Goal: Information Seeking & Learning: Find specific fact

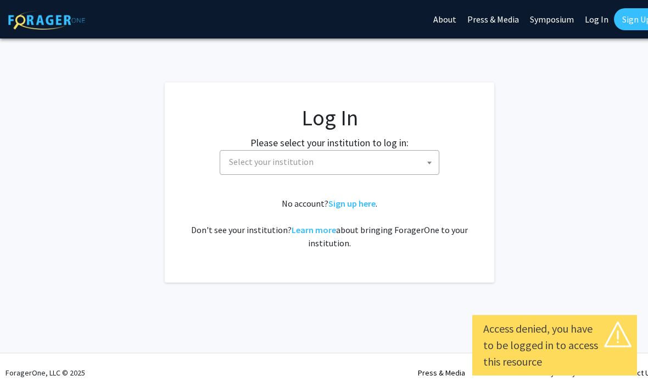
click at [410, 168] on span "Select your institution" at bounding box center [332, 161] width 214 height 23
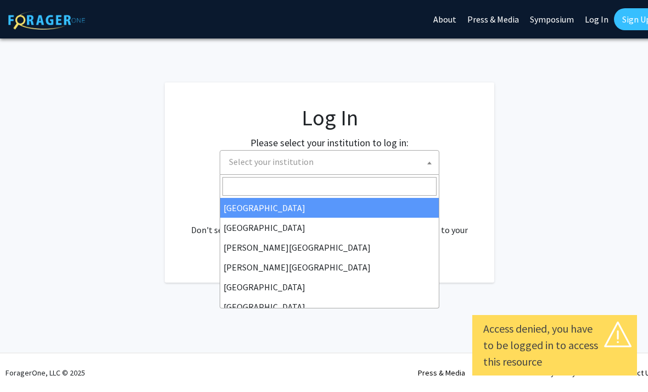
select select "34"
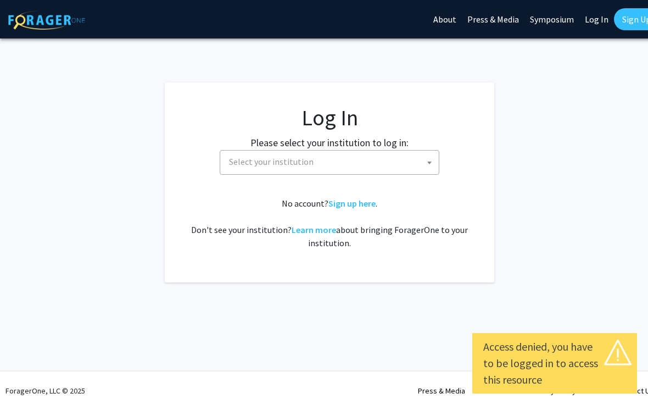
click at [409, 159] on span "Select your institution" at bounding box center [332, 161] width 214 height 23
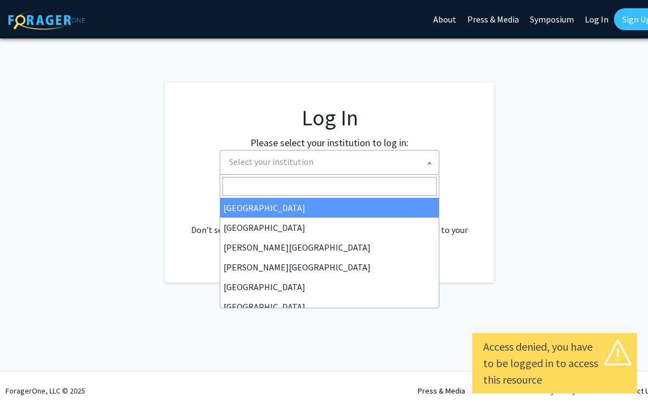
select select "34"
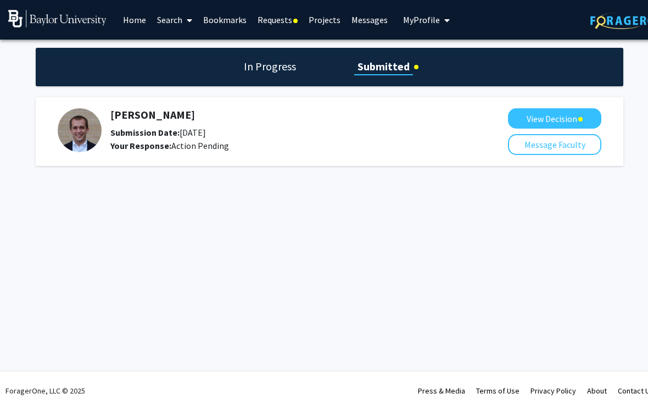
click at [565, 113] on button "View Decision" at bounding box center [554, 118] width 93 height 20
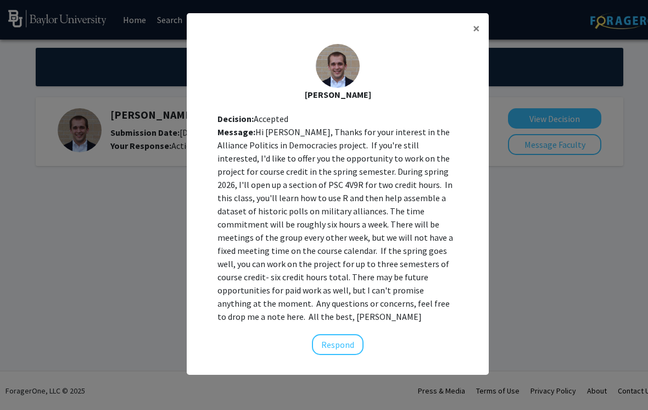
scroll to position [29, 0]
click at [481, 30] on button "×" at bounding box center [476, 28] width 25 height 31
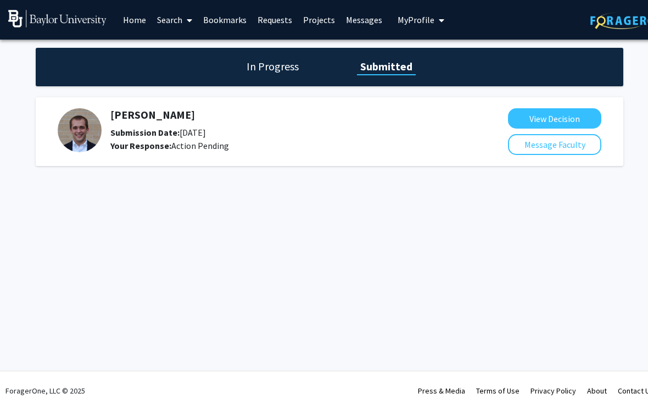
click at [434, 21] on span "My profile dropdown to access profile and logout" at bounding box center [439, 20] width 10 height 38
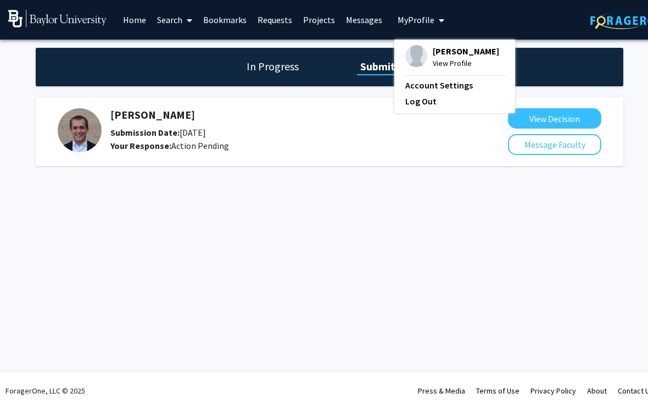
click at [316, 26] on link "Projects" at bounding box center [319, 20] width 43 height 38
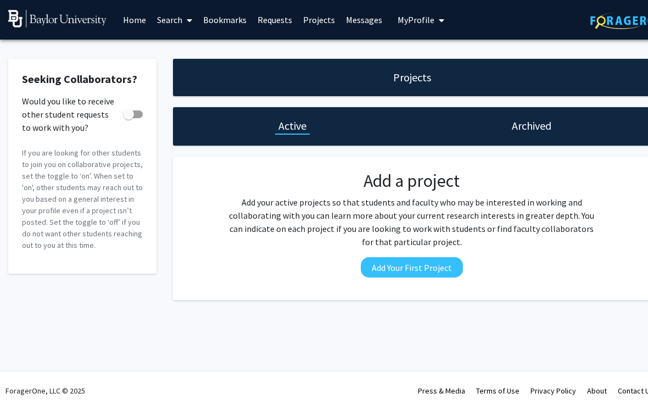
click at [325, 36] on link "Projects" at bounding box center [319, 20] width 43 height 38
click at [317, 25] on link "Projects" at bounding box center [319, 20] width 43 height 38
click at [323, 15] on link "Projects" at bounding box center [319, 20] width 43 height 38
click at [317, 24] on link "Projects" at bounding box center [319, 20] width 43 height 38
click at [317, 23] on link "Projects" at bounding box center [319, 20] width 43 height 38
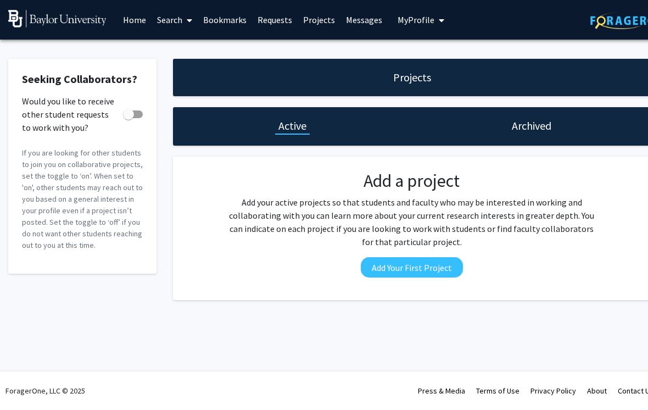
click at [421, 25] on button "My Profile" at bounding box center [420, 20] width 53 height 40
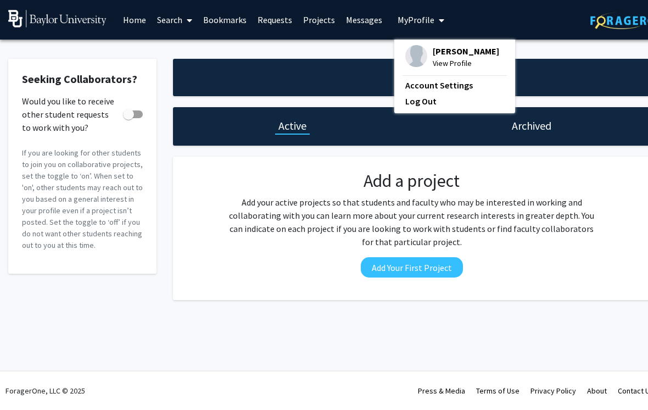
click at [169, 67] on div "Projects Active Archived Add a project Add your active projects so that student…" at bounding box center [412, 179] width 494 height 241
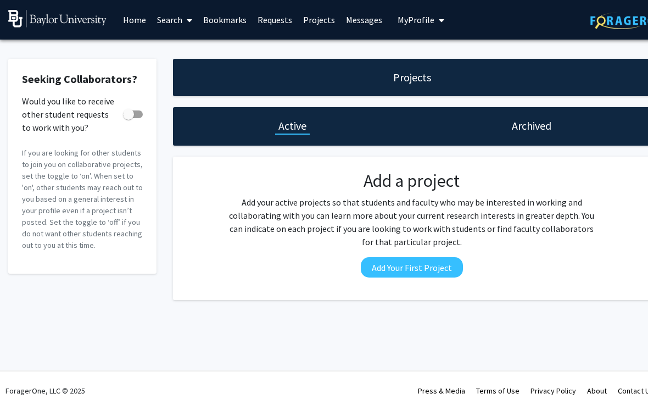
click at [136, 28] on link "Home" at bounding box center [135, 20] width 34 height 38
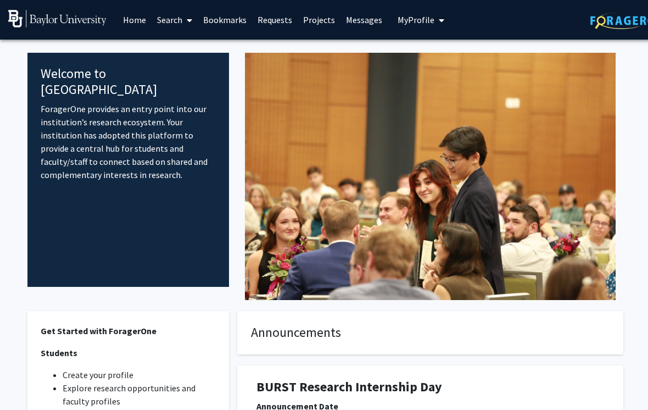
click at [132, 29] on link "Home" at bounding box center [135, 20] width 34 height 38
click at [373, 23] on link "Messages" at bounding box center [364, 20] width 47 height 38
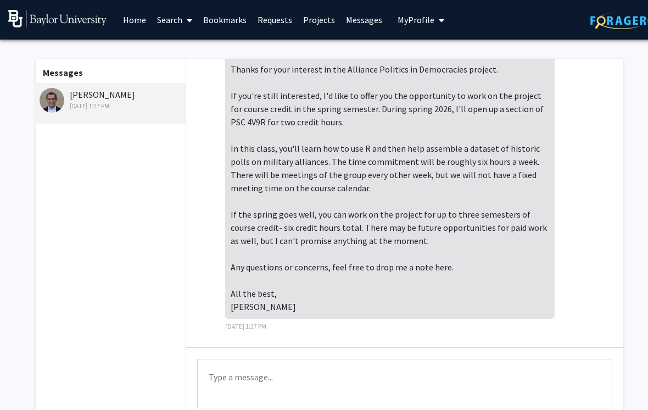
scroll to position [37, 0]
click at [597, 311] on div "Hi Malena, Thanks for your interest in the Alliance Politics in Democracies pro…" at bounding box center [405, 185] width 420 height 308
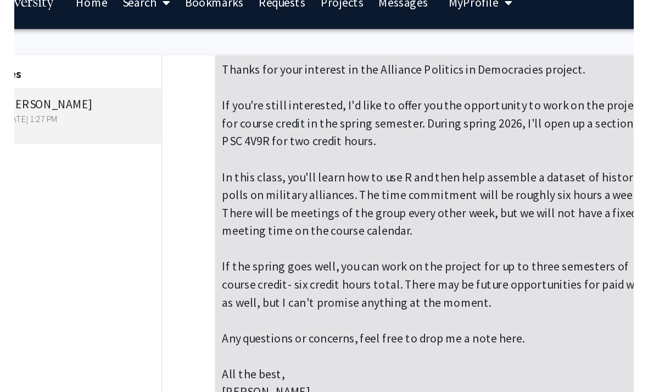
scroll to position [0, 0]
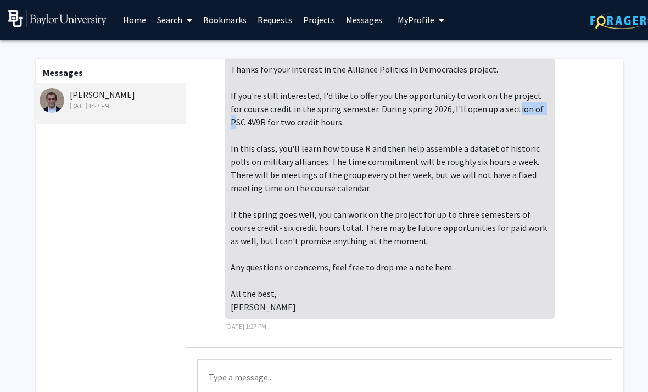
copy div "PSC 4V9R"
click at [524, 132] on div "Hi [PERSON_NAME], Thanks for your interest in the Alliance Politics in Democrac…" at bounding box center [390, 175] width 330 height 288
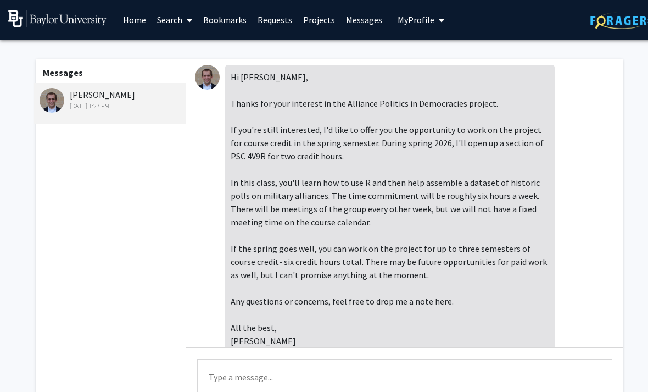
scroll to position [2, 0]
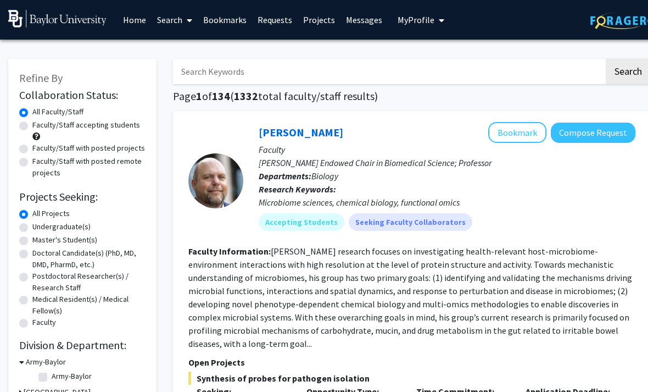
click at [323, 21] on link "Projects" at bounding box center [319, 20] width 43 height 38
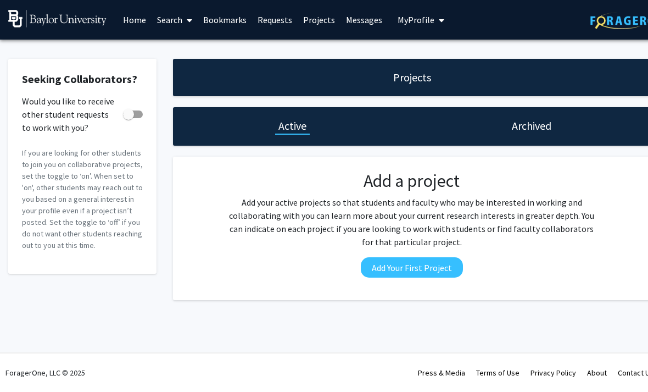
click at [421, 17] on span "My Profile" at bounding box center [416, 19] width 37 height 11
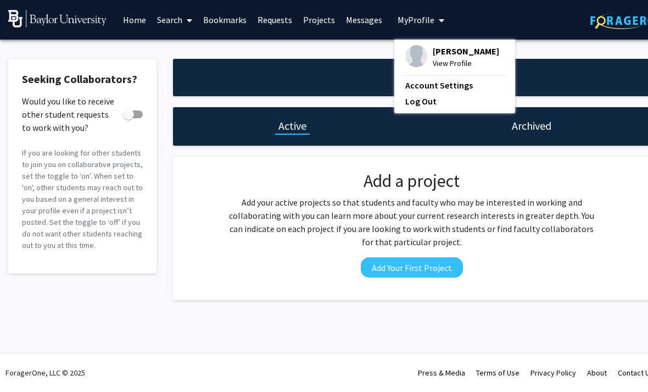
click at [273, 53] on div "Seeking Collaborators? Would you like to receive other student requests to work…" at bounding box center [329, 182] width 659 height 285
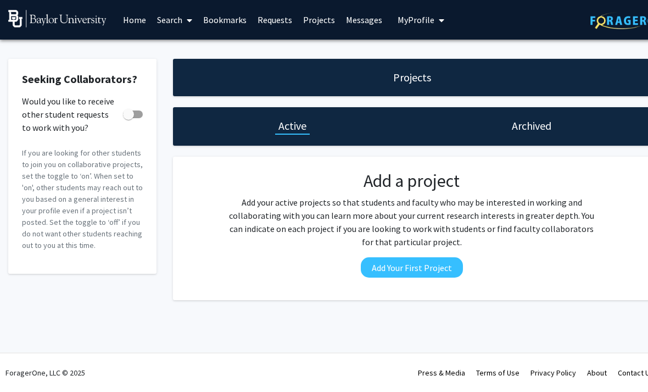
click at [538, 125] on h1 "Archived" at bounding box center [532, 125] width 40 height 15
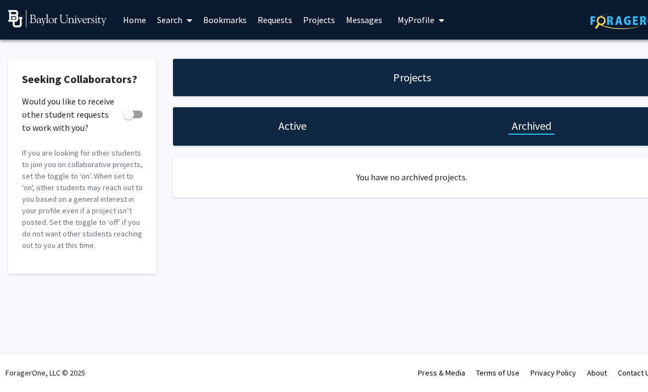
click at [279, 25] on link "Requests" at bounding box center [275, 20] width 46 height 38
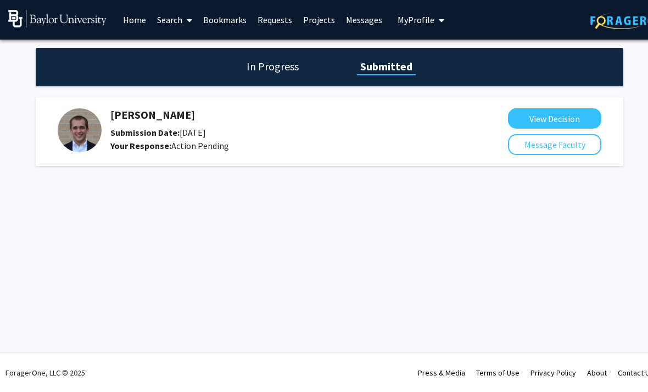
click at [576, 114] on button "View Decision" at bounding box center [554, 118] width 93 height 20
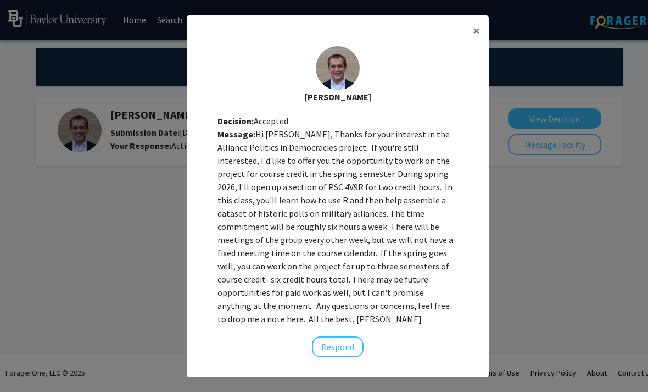
click at [477, 46] on button "×" at bounding box center [476, 30] width 25 height 31
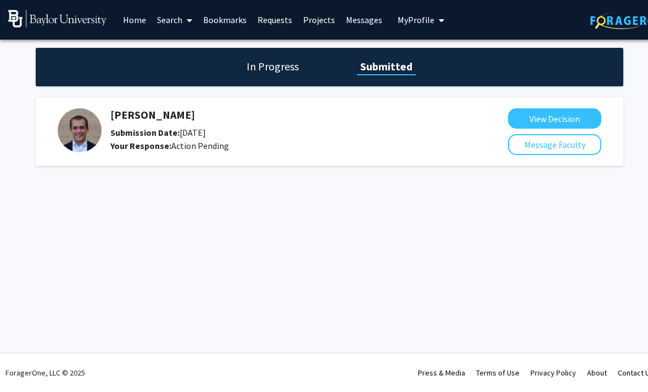
click at [475, 49] on div "[PERSON_NAME] Decision: Accepted Message: Hi [PERSON_NAME], Thanks for your int…" at bounding box center [338, 111] width 302 height 328
click at [278, 65] on h1 "In Progress" at bounding box center [272, 66] width 59 height 15
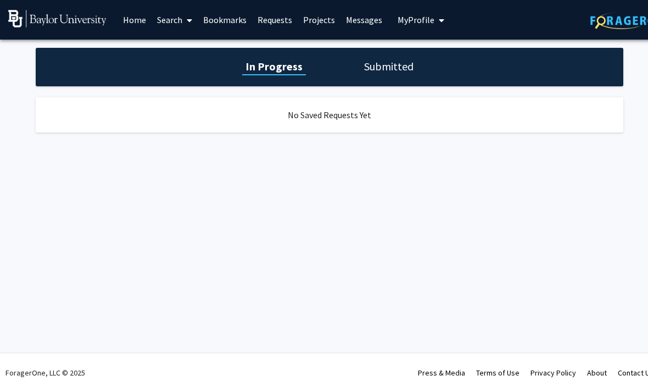
click at [376, 65] on h1 "Submitted" at bounding box center [389, 66] width 56 height 15
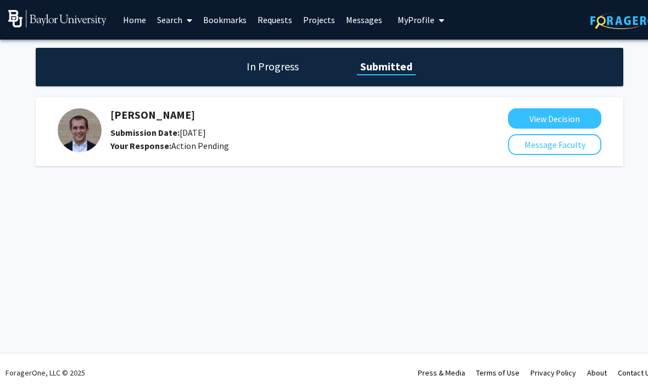
click at [181, 22] on link "Search" at bounding box center [175, 20] width 46 height 38
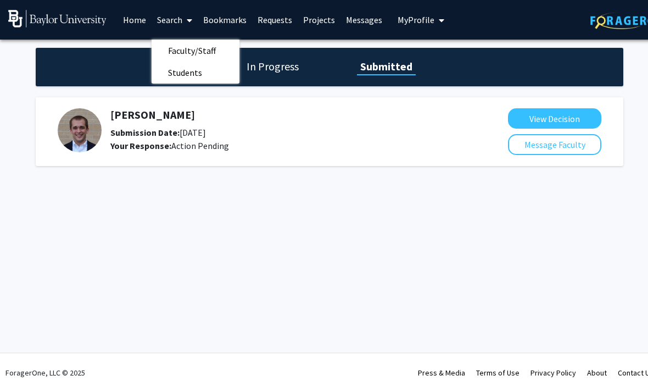
click at [95, 284] on div "Skip navigation Home Search Faculty/Staff Students Bookmarks Requests Projects …" at bounding box center [329, 196] width 659 height 392
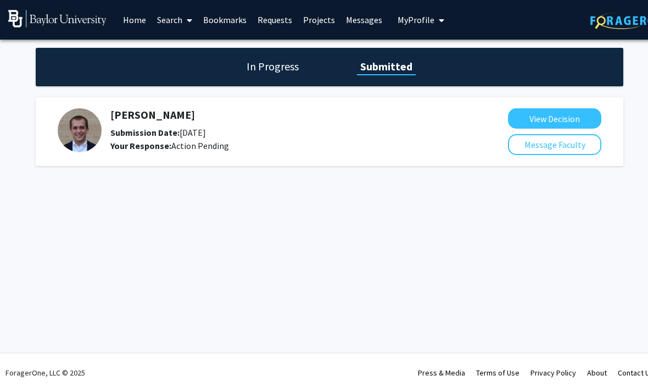
click at [138, 25] on link "Home" at bounding box center [135, 20] width 34 height 38
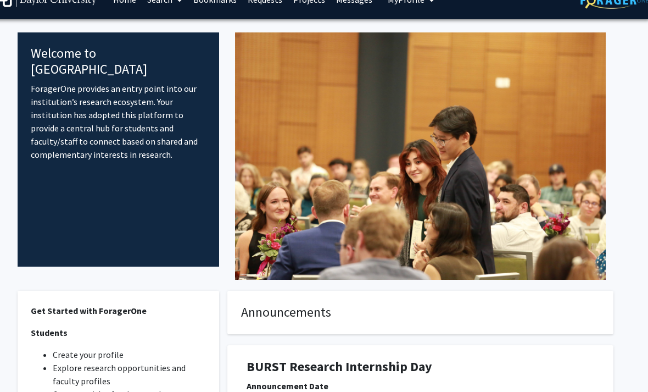
scroll to position [0, 11]
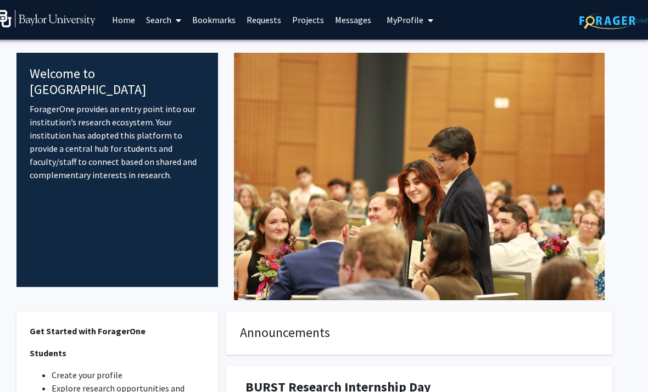
click at [161, 32] on link "Search" at bounding box center [164, 20] width 46 height 38
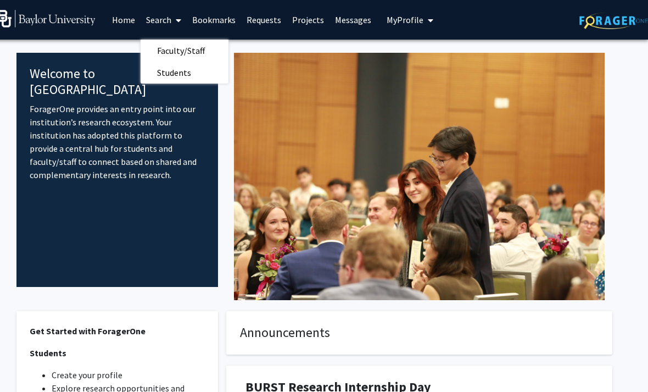
click at [161, 25] on link "Search" at bounding box center [164, 20] width 46 height 38
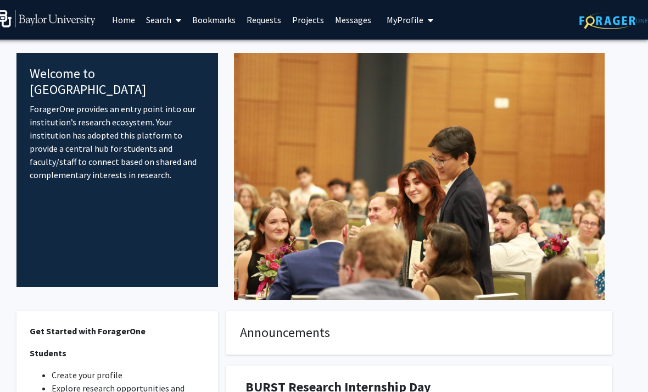
click at [169, 21] on link "Search" at bounding box center [164, 20] width 46 height 38
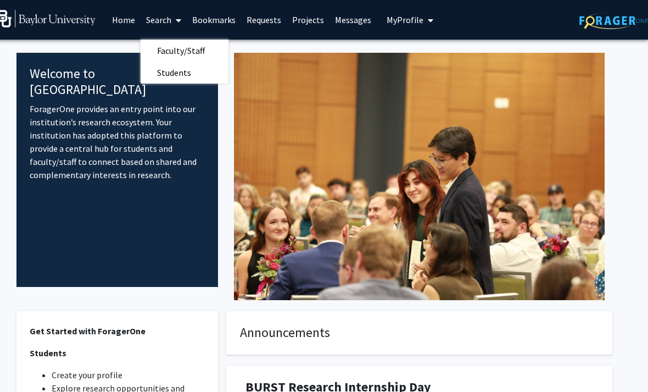
click at [199, 51] on span "Faculty/Staff" at bounding box center [181, 51] width 81 height 22
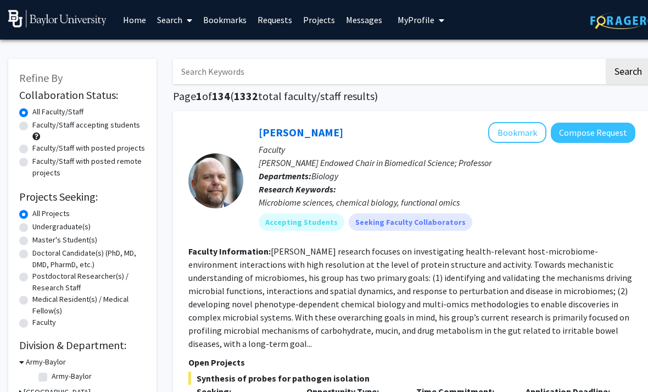
click at [267, 68] on input "Search Keywords" at bounding box center [388, 71] width 431 height 25
type input "[PERSON_NAME]"
click at [628, 70] on button "Search" at bounding box center [628, 71] width 45 height 25
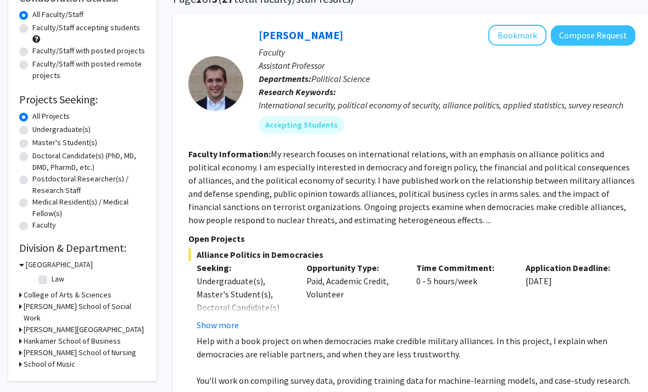
scroll to position [58, 0]
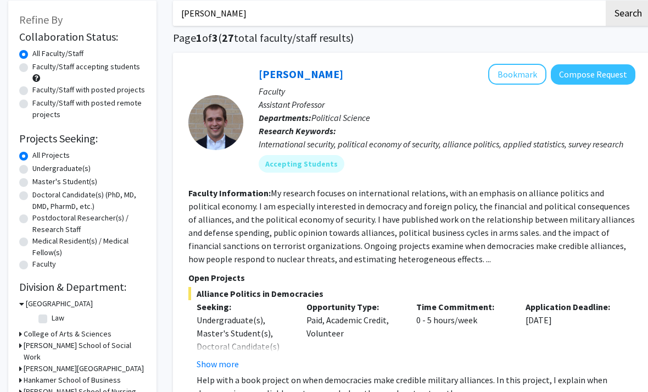
click at [295, 74] on link "[PERSON_NAME]" at bounding box center [301, 74] width 85 height 14
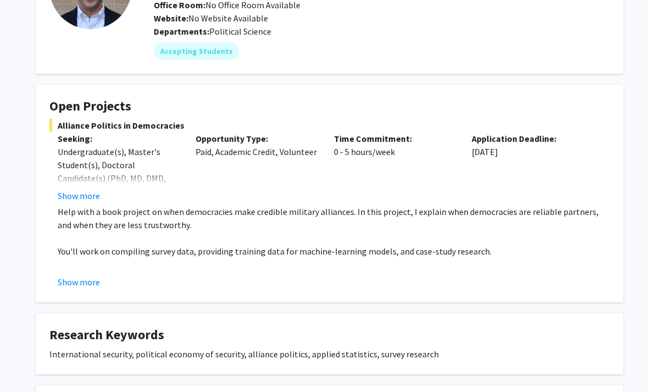
scroll to position [116, 0]
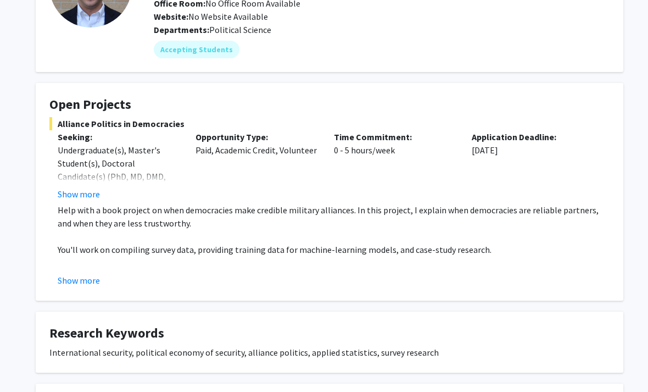
click at [85, 281] on button "Show more" at bounding box center [79, 280] width 42 height 13
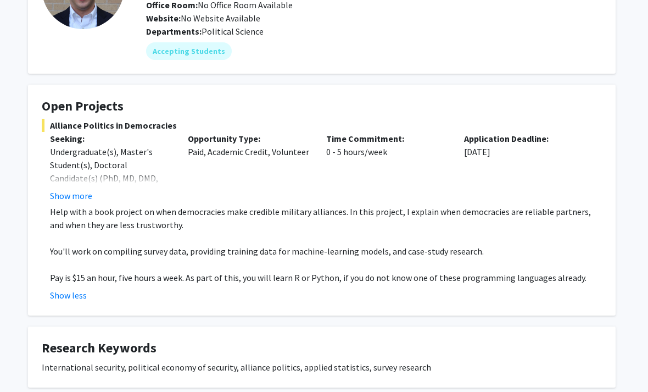
scroll to position [96, 8]
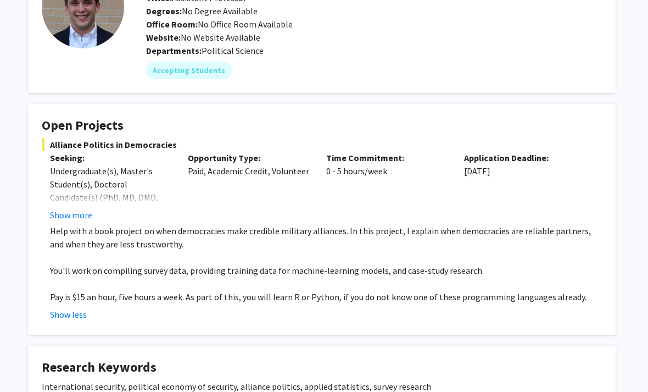
click at [58, 210] on button "Show more" at bounding box center [71, 214] width 42 height 13
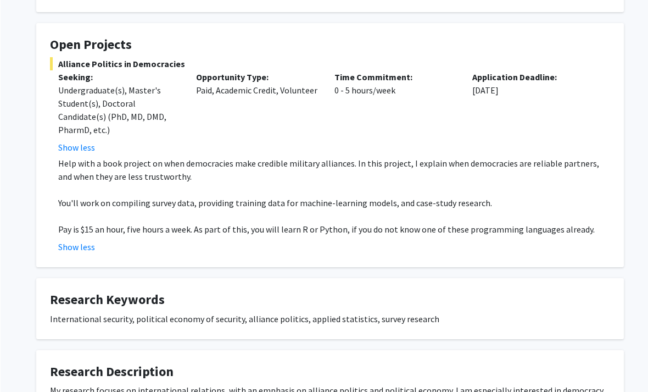
scroll to position [177, 0]
